Goal: Check status: Check status

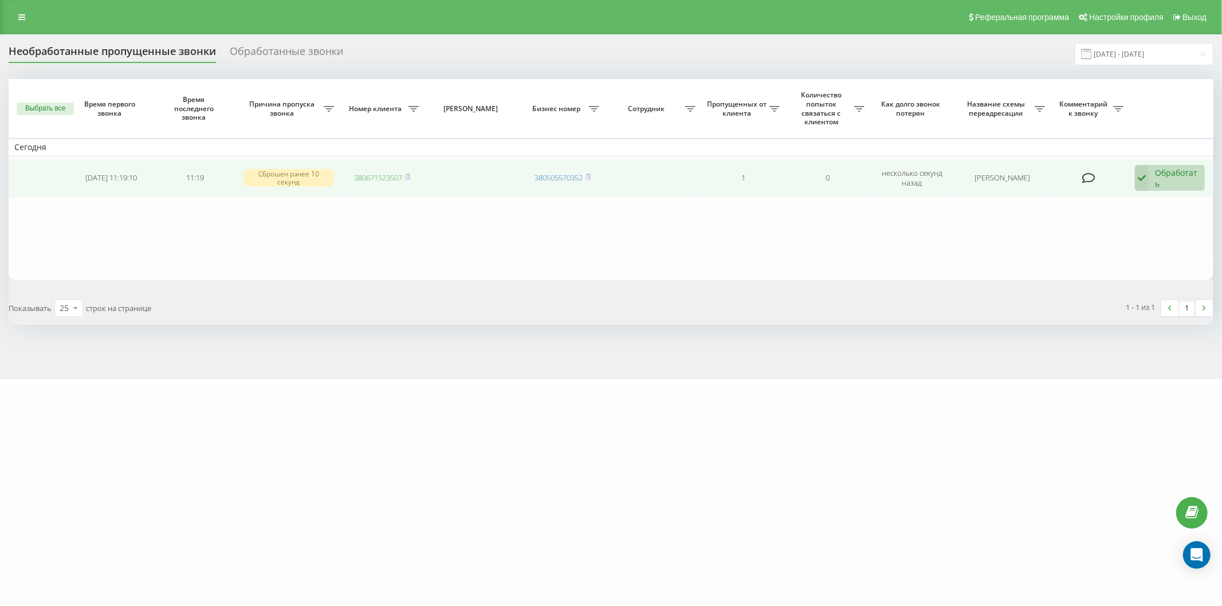
click at [383, 176] on link "380671523507" at bounding box center [378, 177] width 48 height 10
click at [358, 176] on link "380671523507" at bounding box center [378, 177] width 48 height 10
